Goal: Use online tool/utility: Use online tool/utility

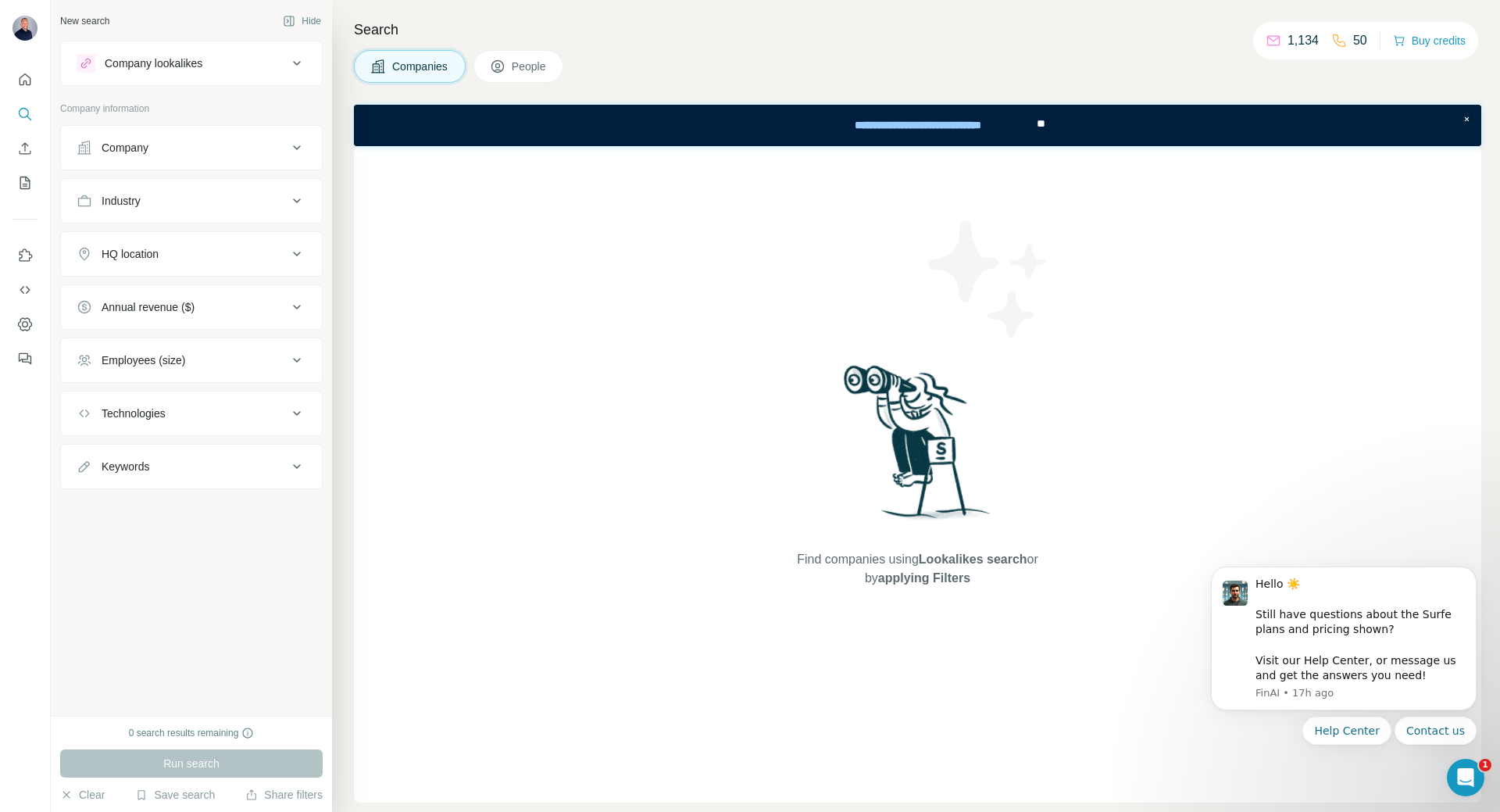
click at [174, 151] on div "Company" at bounding box center [182, 148] width 211 height 16
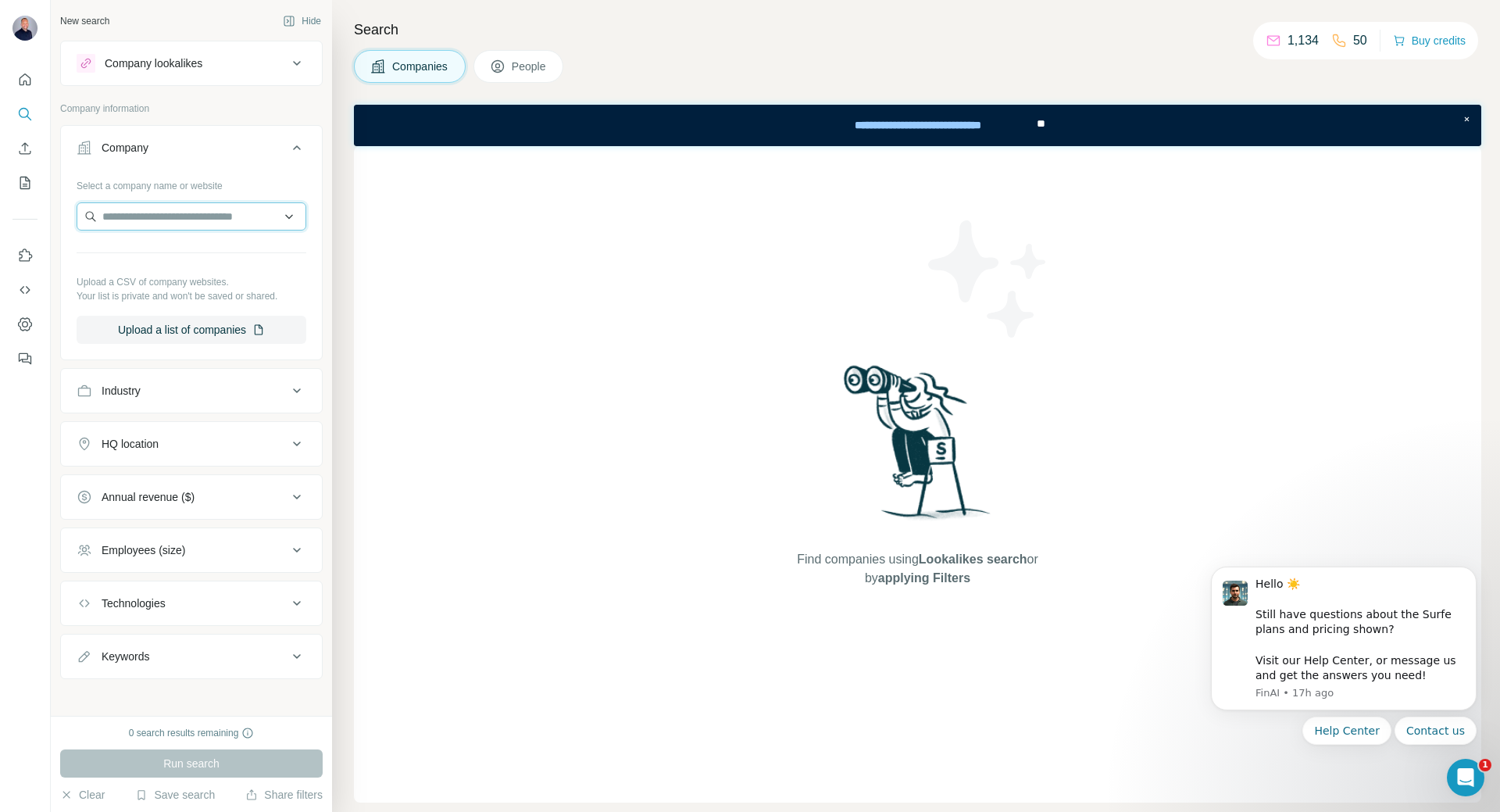
click at [186, 227] on input "text" at bounding box center [192, 216] width 230 height 28
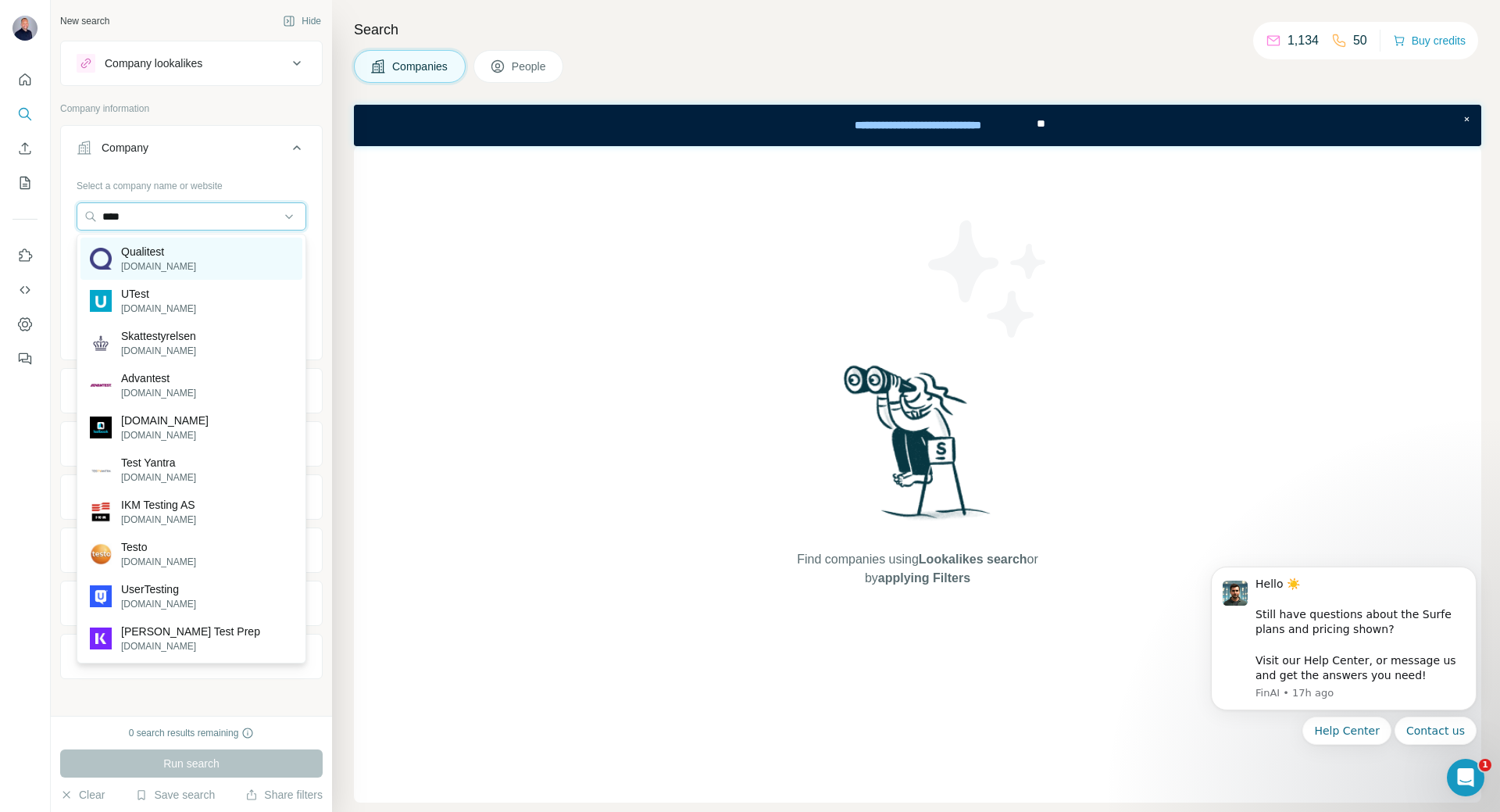
type input "****"
click at [220, 254] on div "Qualitest [DOMAIN_NAME]" at bounding box center [192, 259] width 222 height 42
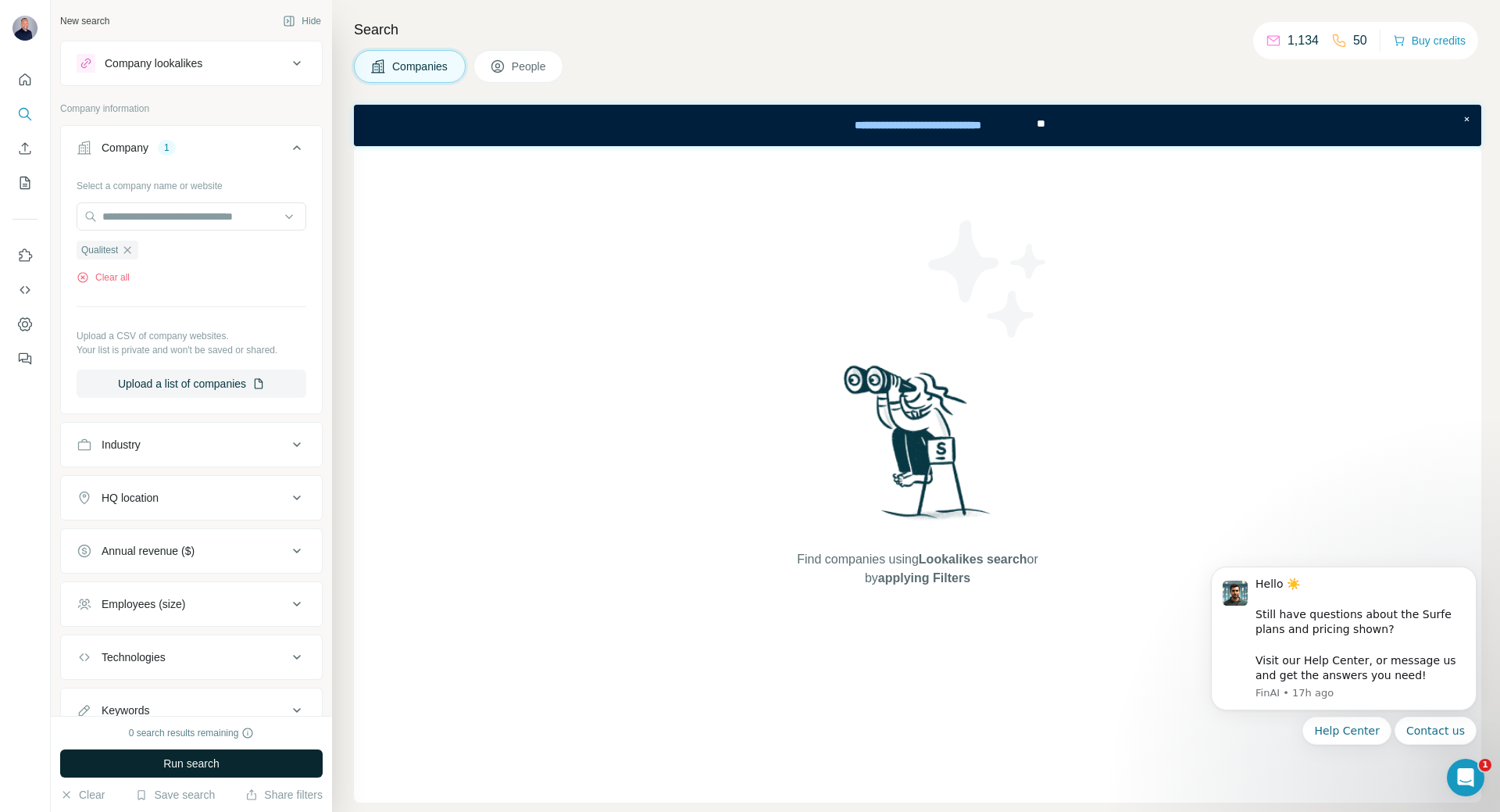
click at [245, 761] on button "Run search" at bounding box center [192, 764] width 263 height 28
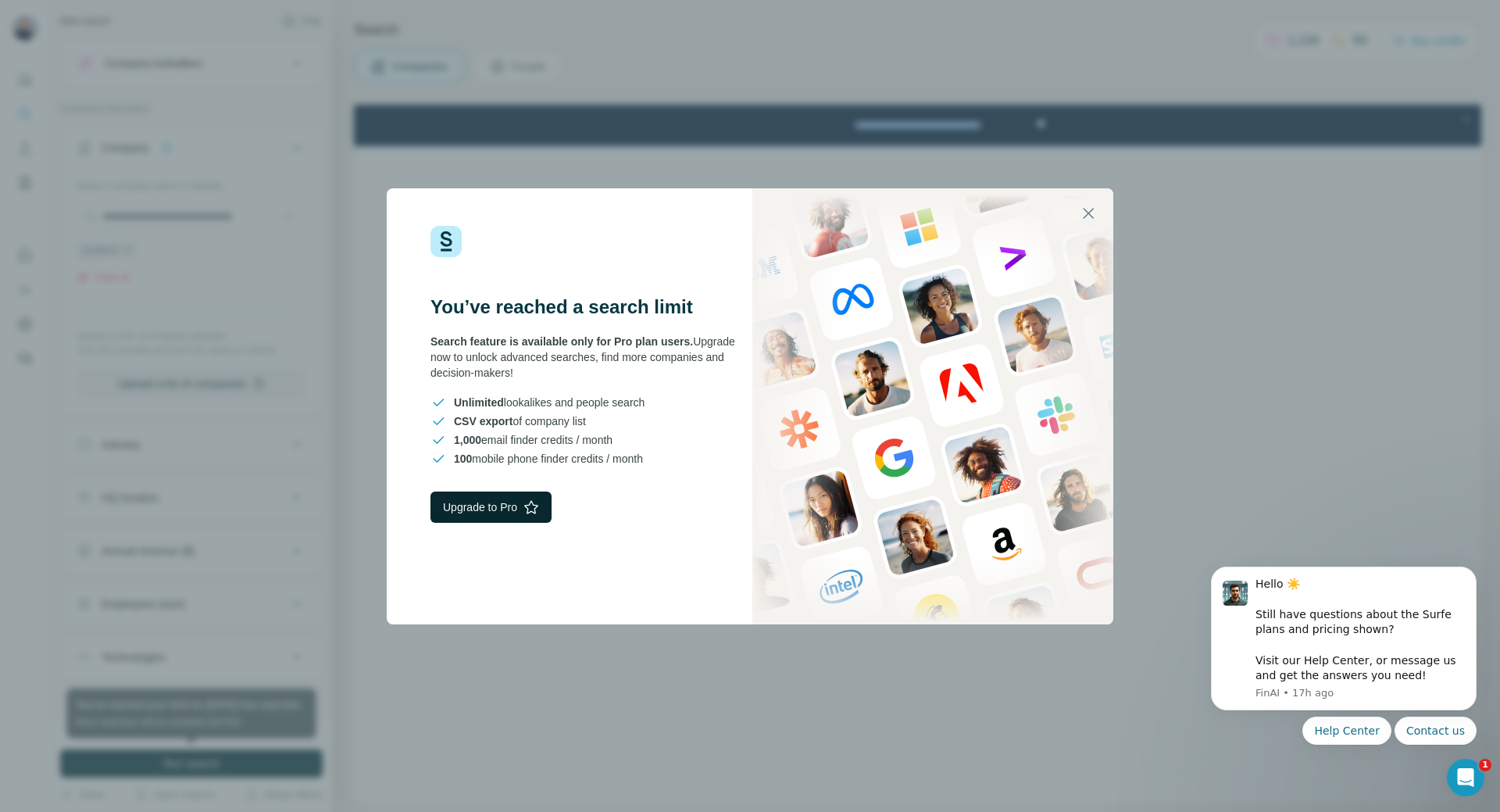
click at [478, 495] on button "Upgrade to Pro" at bounding box center [491, 507] width 121 height 31
